Goal: Transaction & Acquisition: Purchase product/service

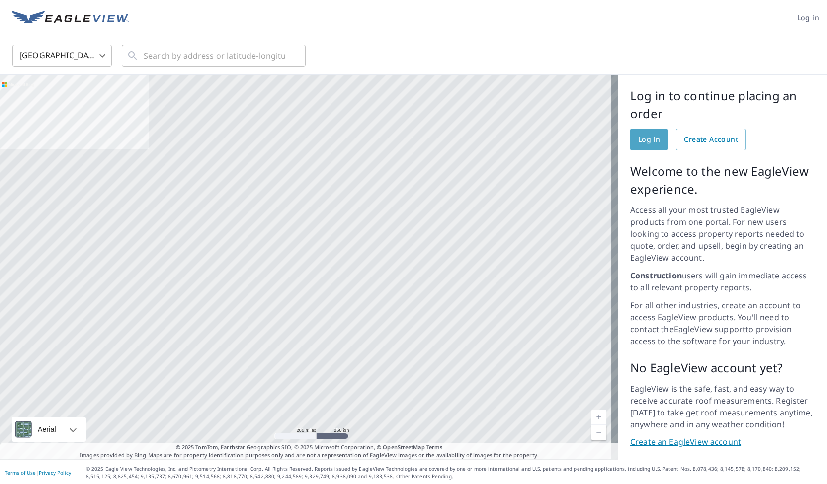
click at [641, 137] on span "Log in" at bounding box center [649, 140] width 22 height 12
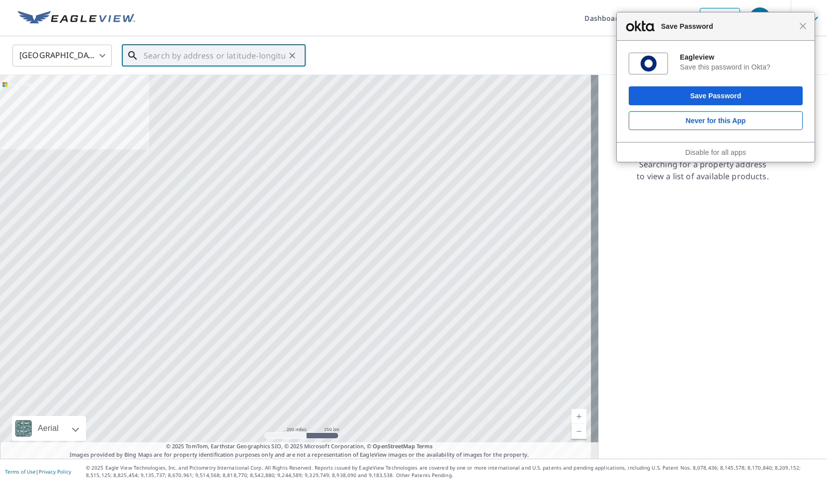
click at [247, 53] on input "text" at bounding box center [215, 56] width 142 height 28
paste input "N6811 BATKO RD, CAMP DOUGLAS, WI 54618 US"
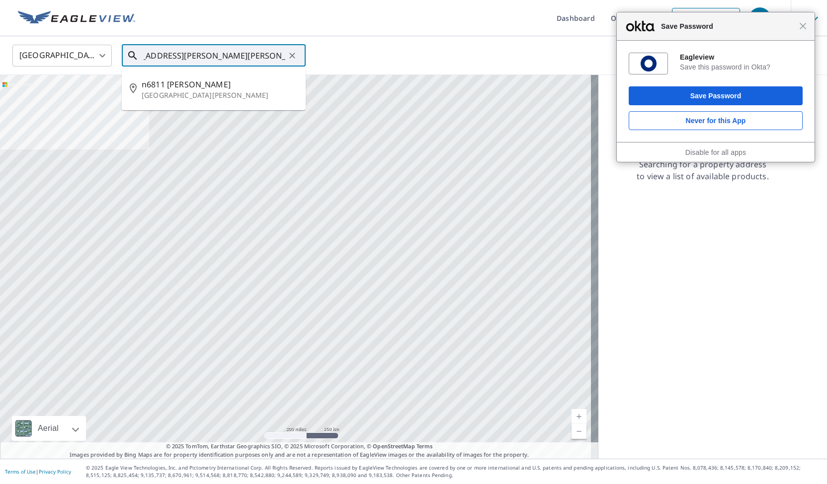
scroll to position [0, 29]
click at [234, 89] on span "n6811 Batko Rd" at bounding box center [220, 84] width 156 height 12
type input "n6811 Batko Rd Camp Douglas, WI 54618"
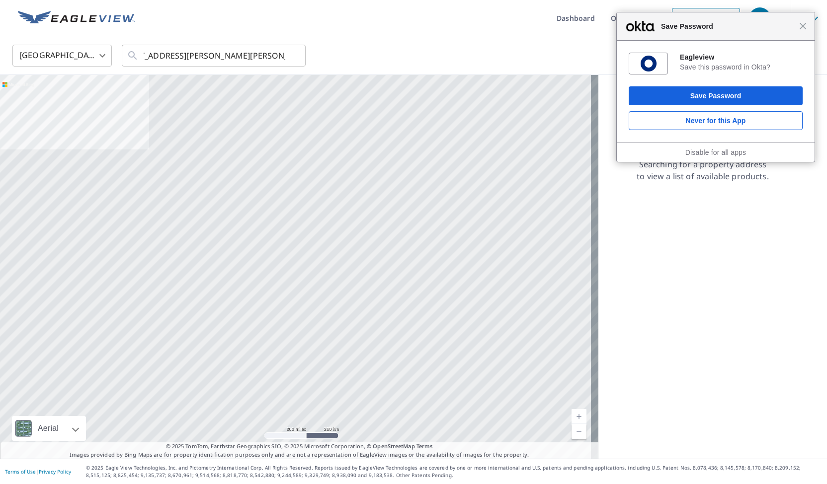
scroll to position [0, 0]
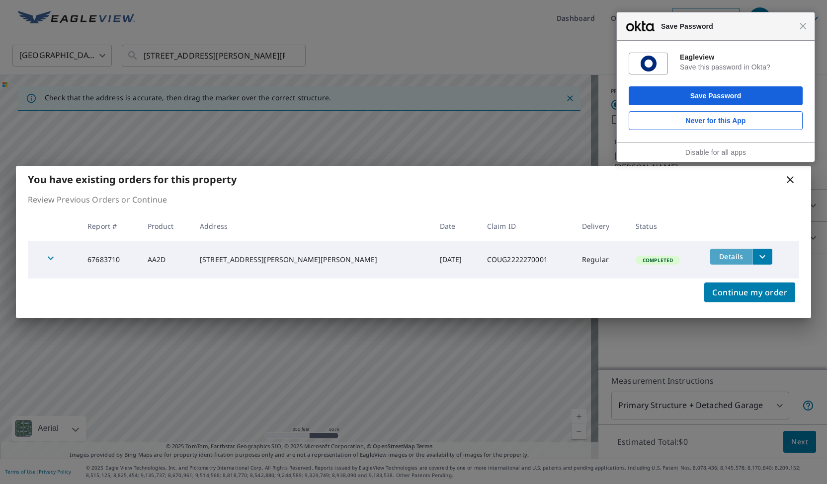
click at [716, 254] on span "Details" at bounding box center [731, 256] width 30 height 9
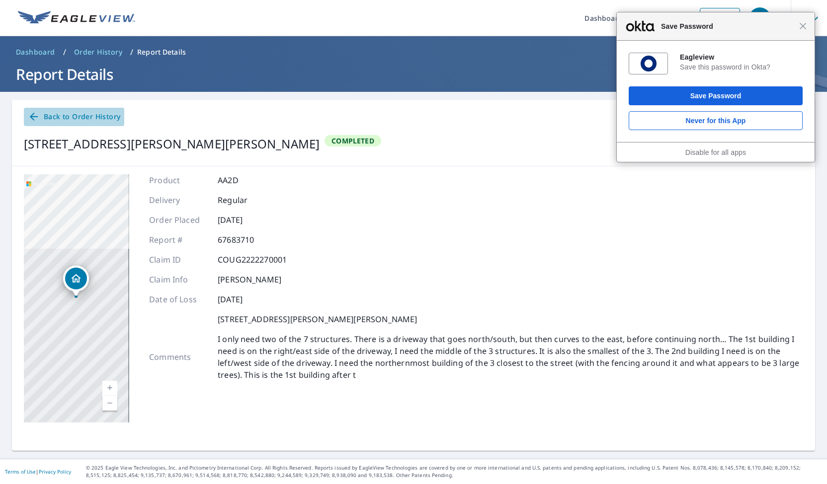
click at [75, 117] on span "Back to Order History" at bounding box center [74, 117] width 92 height 12
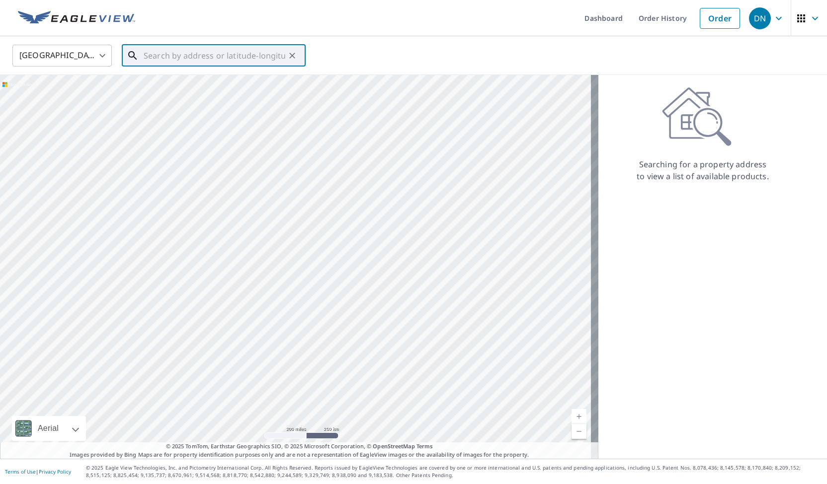
click at [203, 53] on input "text" at bounding box center [215, 56] width 142 height 28
paste input "[STREET_ADDRESS][PERSON_NAME][PERSON_NAME]"
type input "[STREET_ADDRESS][PERSON_NAME][PERSON_NAME]"
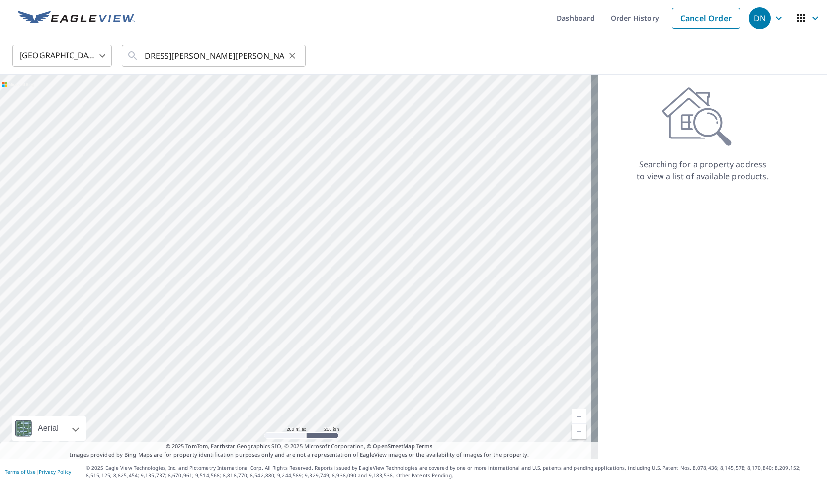
scroll to position [0, 0]
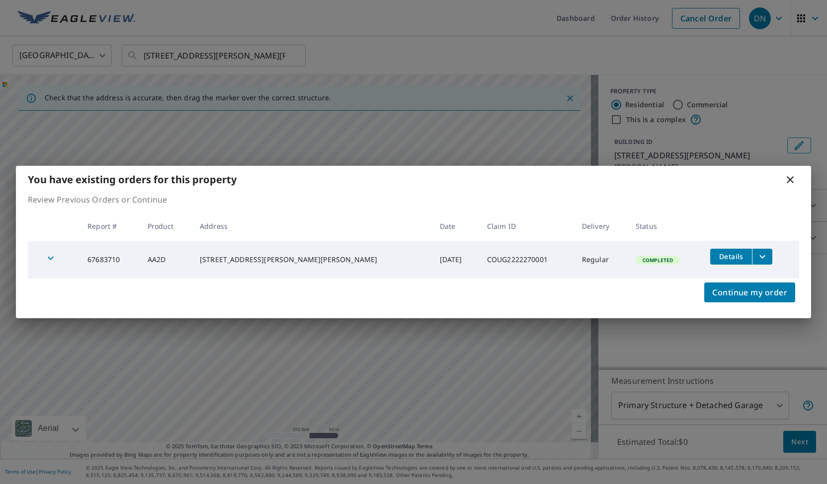
click at [777, 212] on th at bounding box center [750, 226] width 97 height 29
click at [792, 178] on icon at bounding box center [789, 179] width 7 height 7
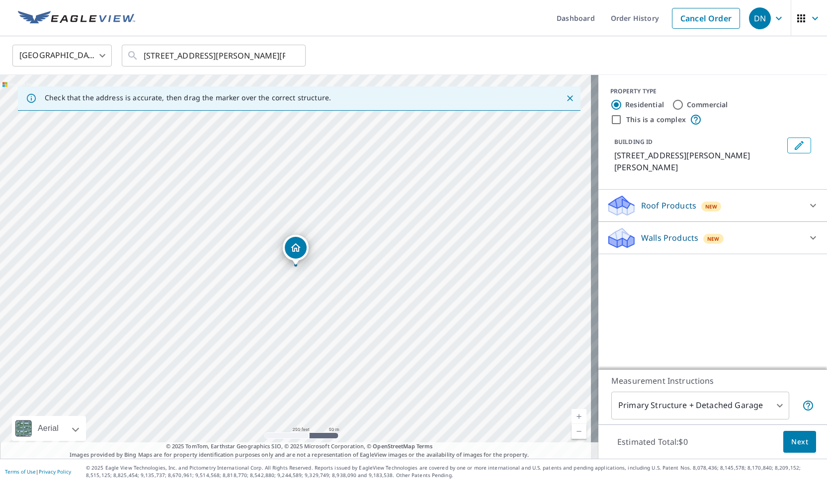
click at [810, 204] on icon at bounding box center [813, 205] width 6 height 3
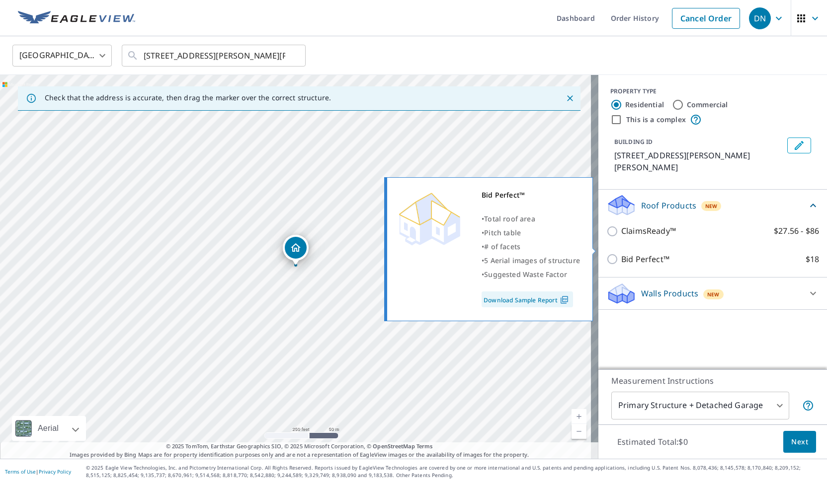
click at [636, 253] on p "Bid Perfect™" at bounding box center [645, 259] width 48 height 12
click at [621, 253] on input "Bid Perfect™ $18" at bounding box center [613, 259] width 15 height 12
checkbox input "true"
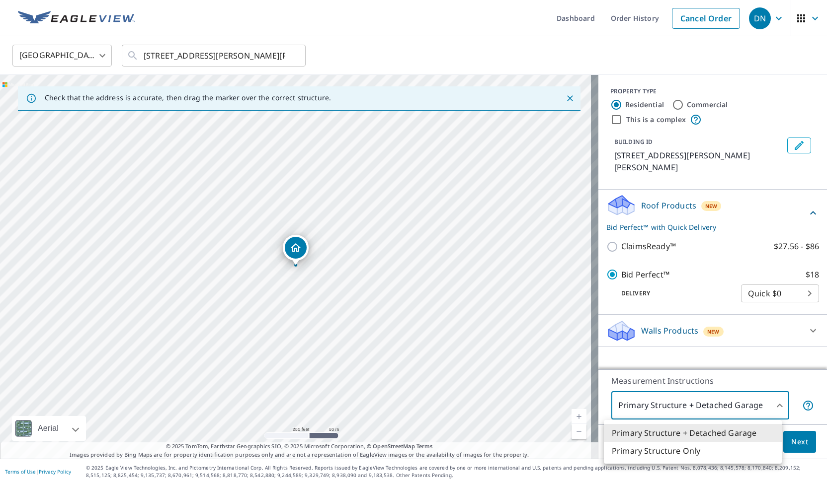
click at [733, 404] on body "DN DN Dashboard Order History Cancel Order DN United States US ​ N6811 BATKO RD…" at bounding box center [413, 242] width 827 height 484
click at [706, 451] on li "Primary Structure Only" at bounding box center [693, 451] width 178 height 18
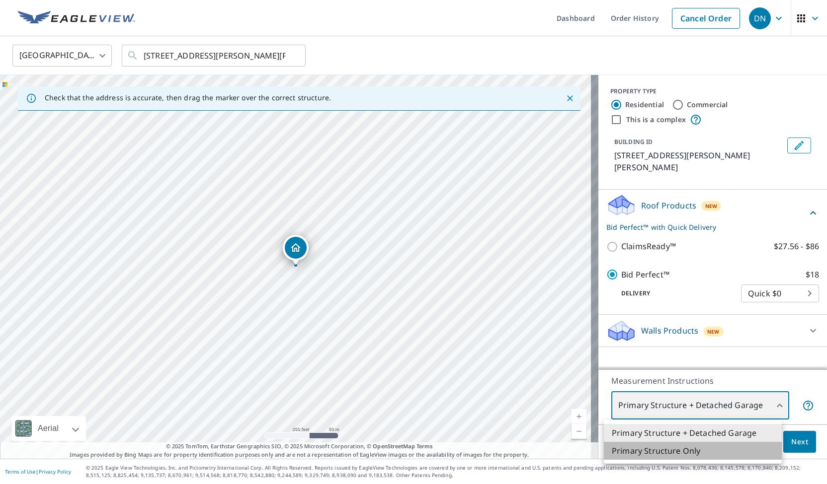
type input "2"
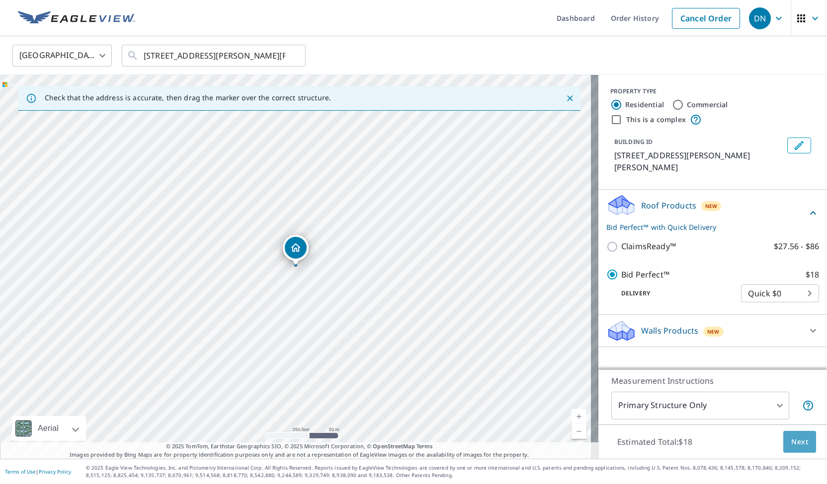
click at [792, 441] on span "Next" at bounding box center [799, 442] width 17 height 12
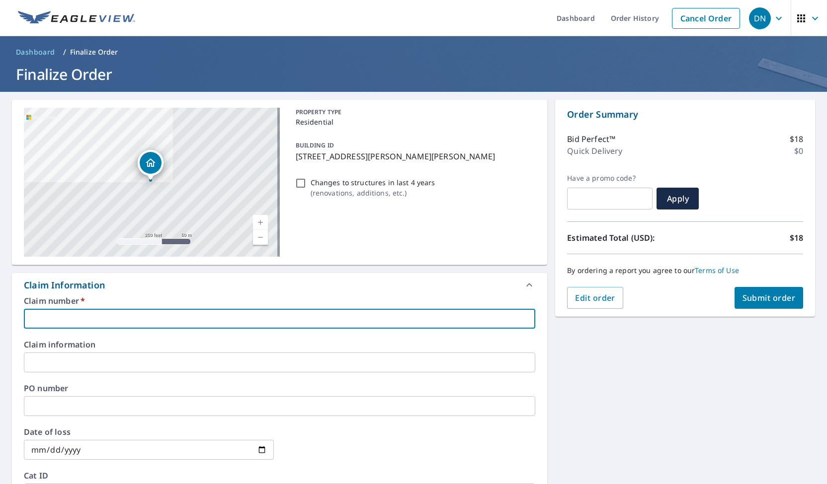
click at [248, 311] on input "text" at bounding box center [279, 319] width 511 height 20
paste input "COUG2222270001"
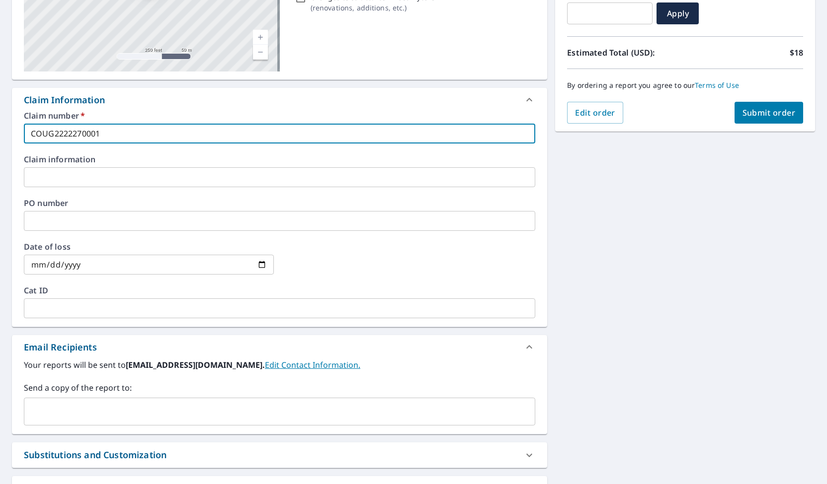
scroll to position [261, 0]
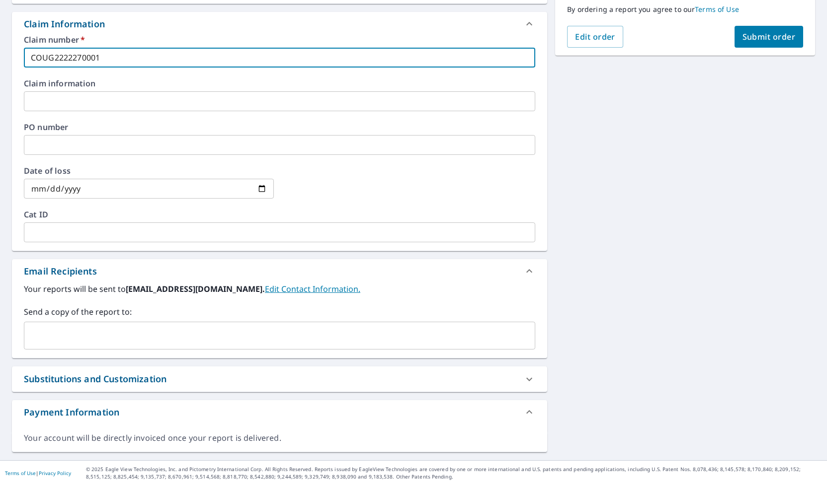
type input "COUG2222270001"
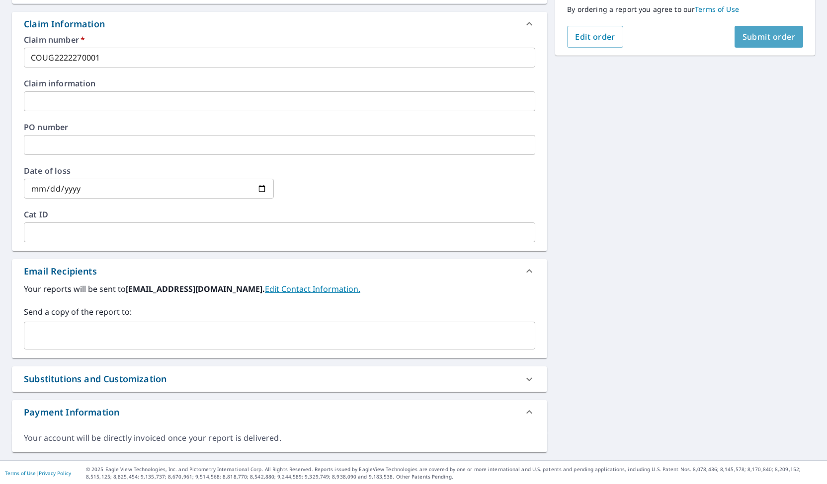
click at [766, 35] on span "Submit order" at bounding box center [768, 36] width 53 height 11
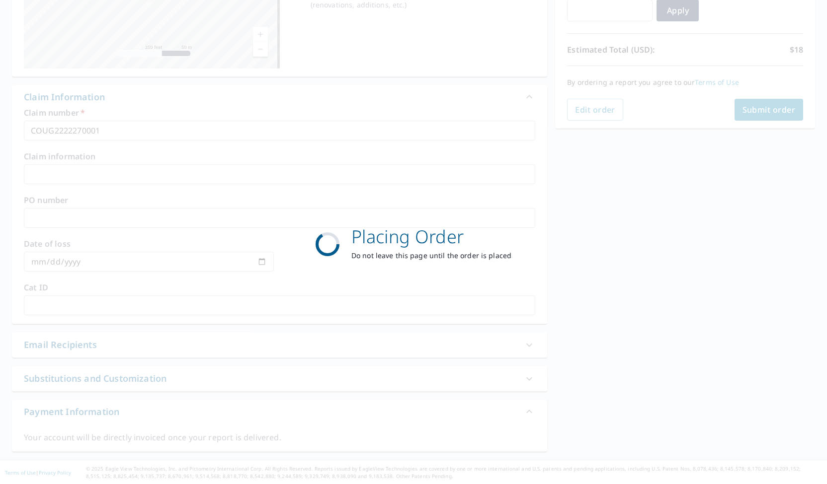
scroll to position [188, 0]
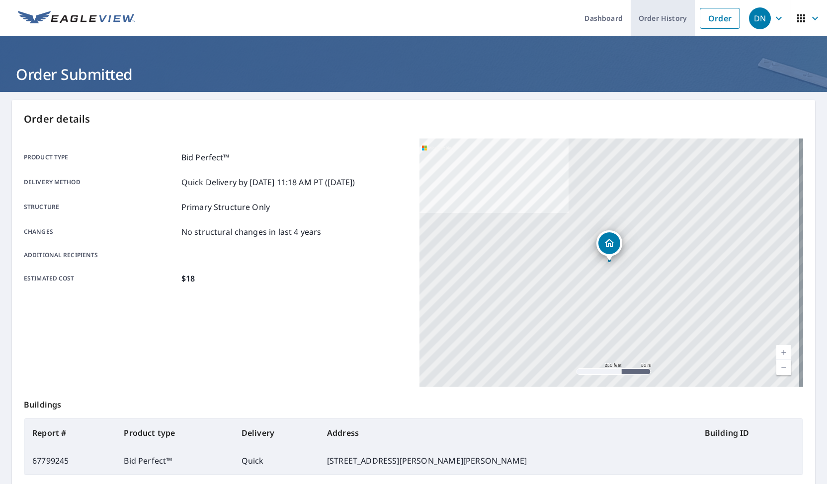
click at [648, 18] on link "Order History" at bounding box center [662, 18] width 64 height 36
